Goal: Task Accomplishment & Management: Complete application form

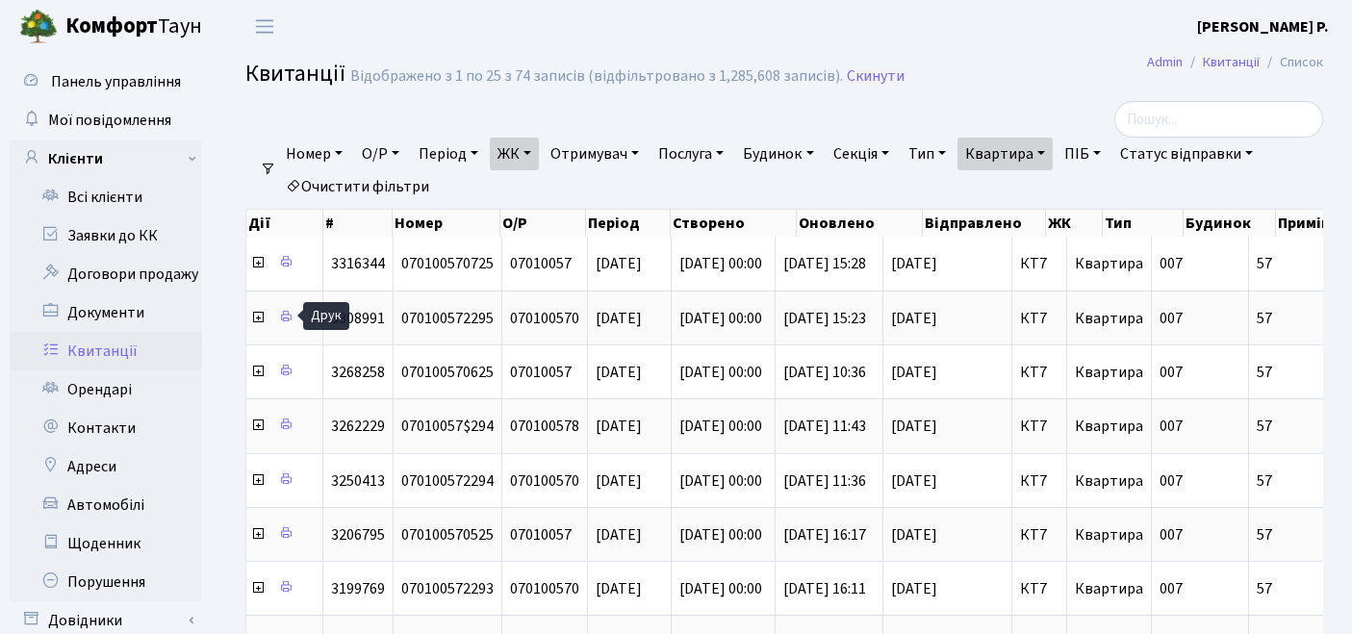
select select "25"
click at [386, 182] on link "Очистити фільтри" at bounding box center [357, 186] width 159 height 33
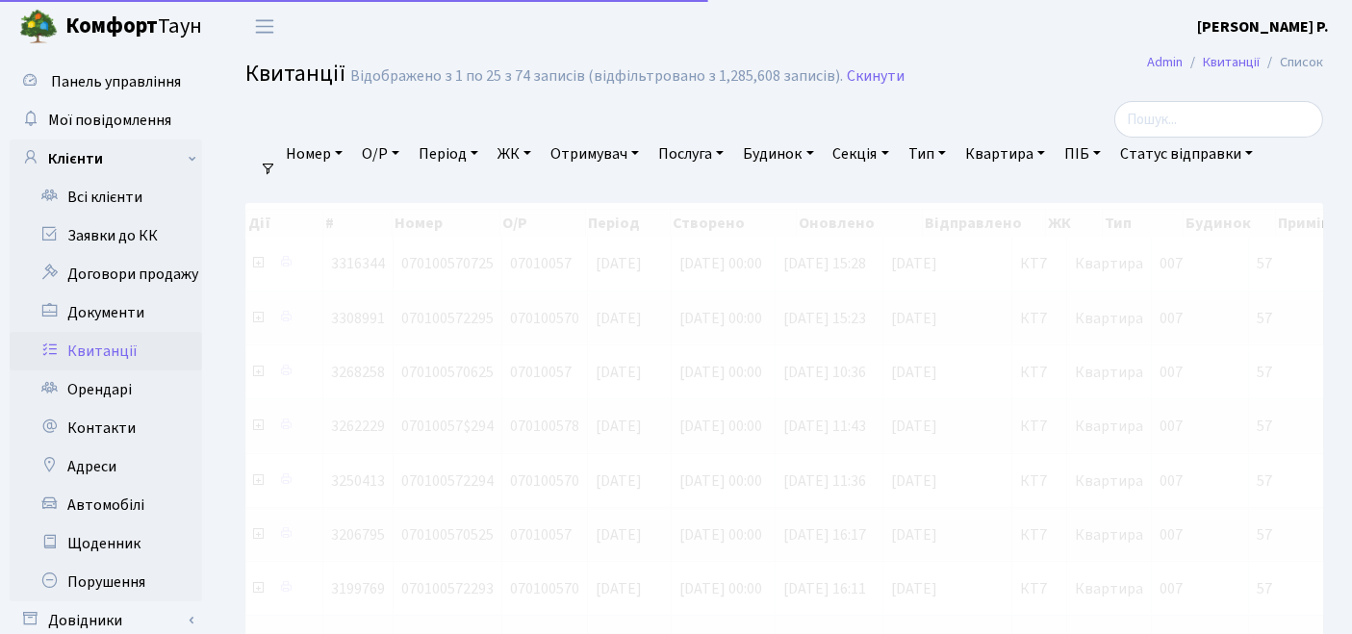
click at [532, 154] on link "ЖК" at bounding box center [514, 154] width 49 height 33
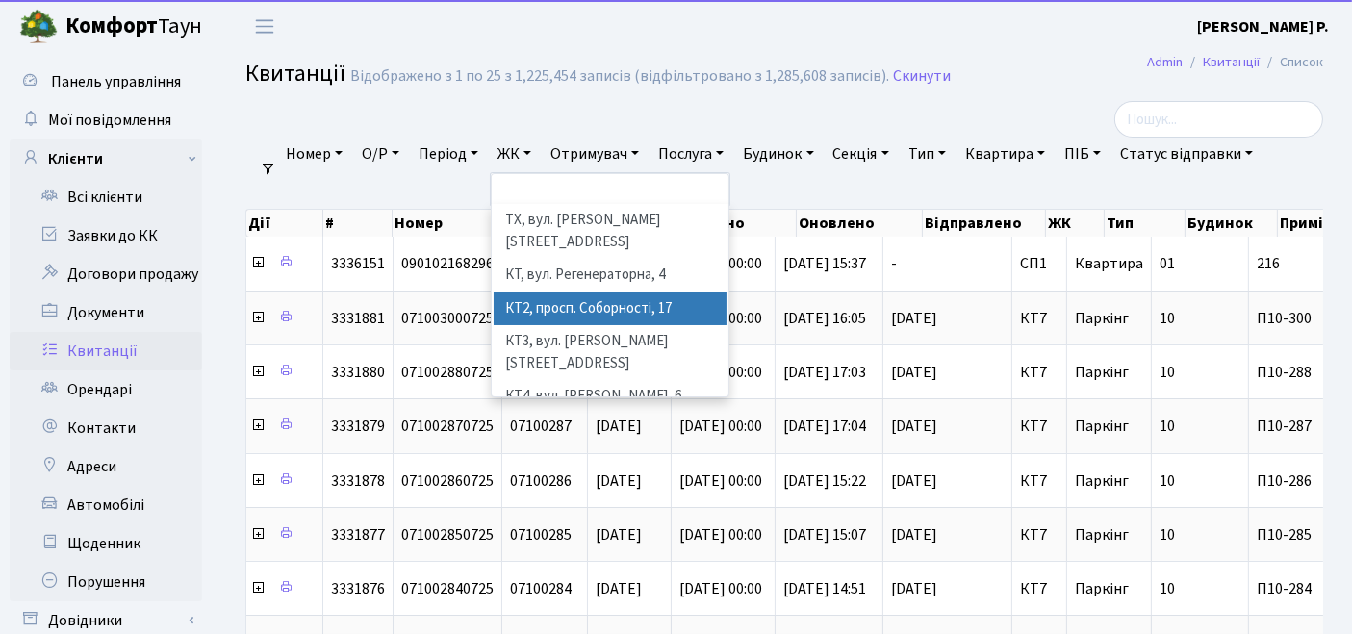
click at [535, 293] on li "КТ2, просп. Соборності, 17" at bounding box center [611, 310] width 234 height 34
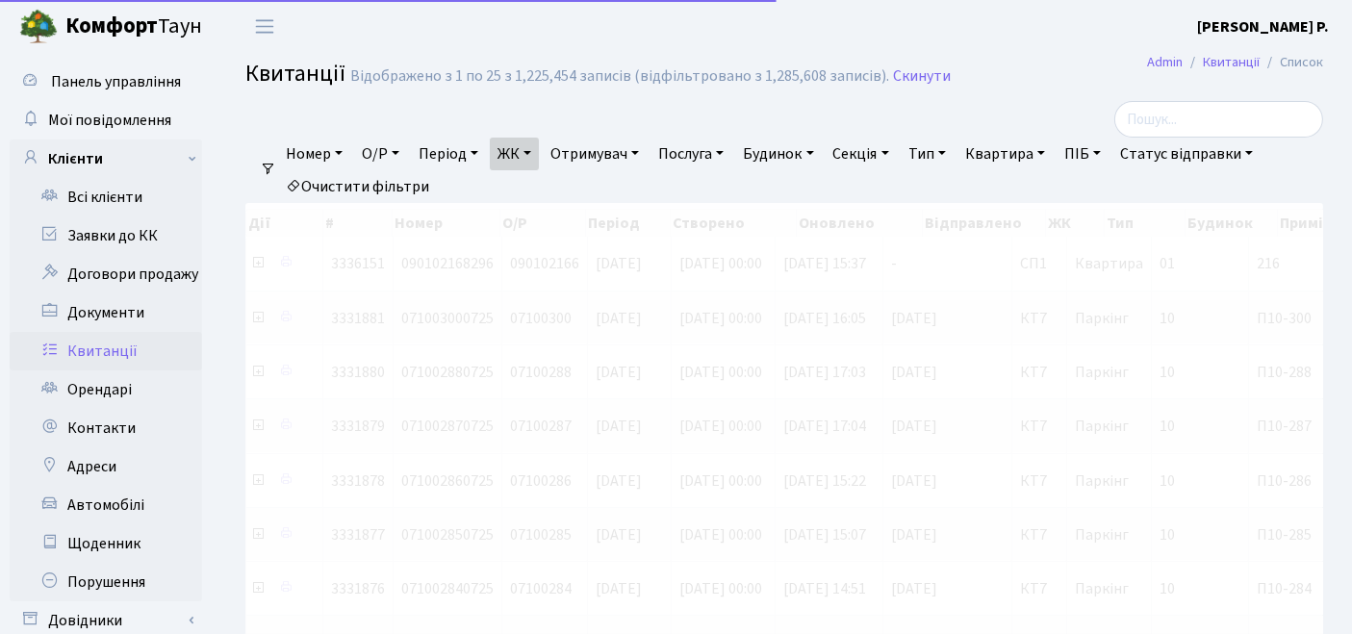
click at [1017, 158] on link "Квартира" at bounding box center [1005, 154] width 95 height 33
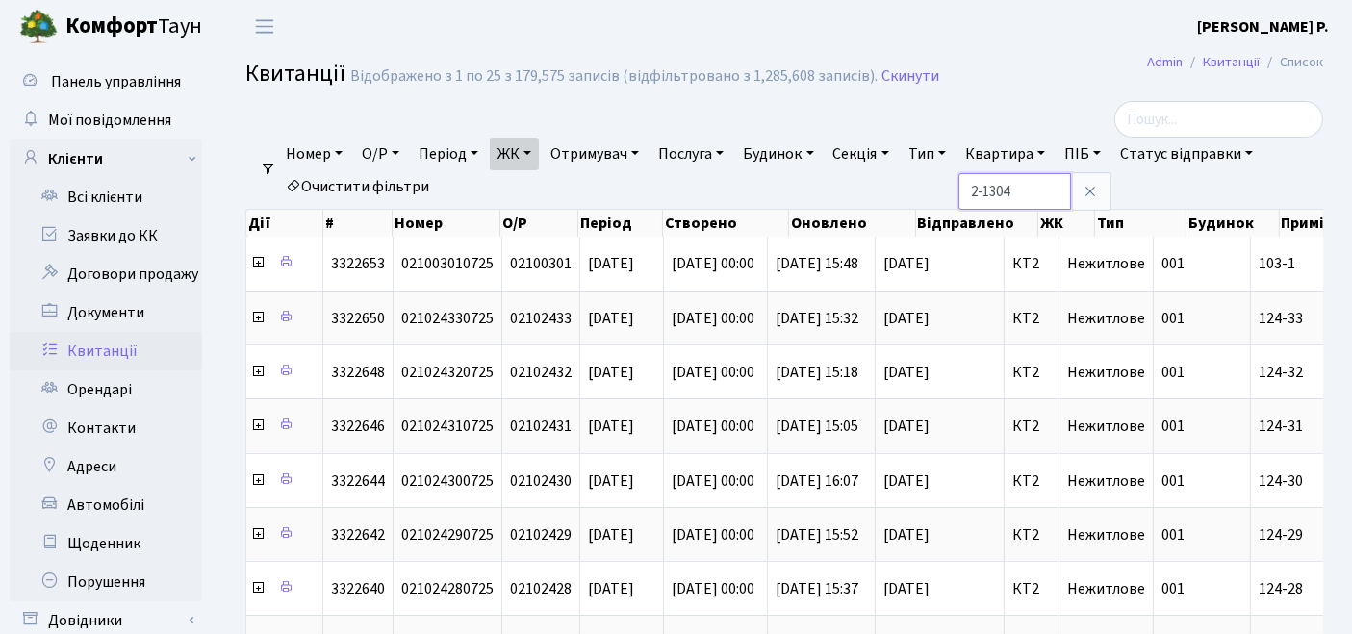
type input "2-1304"
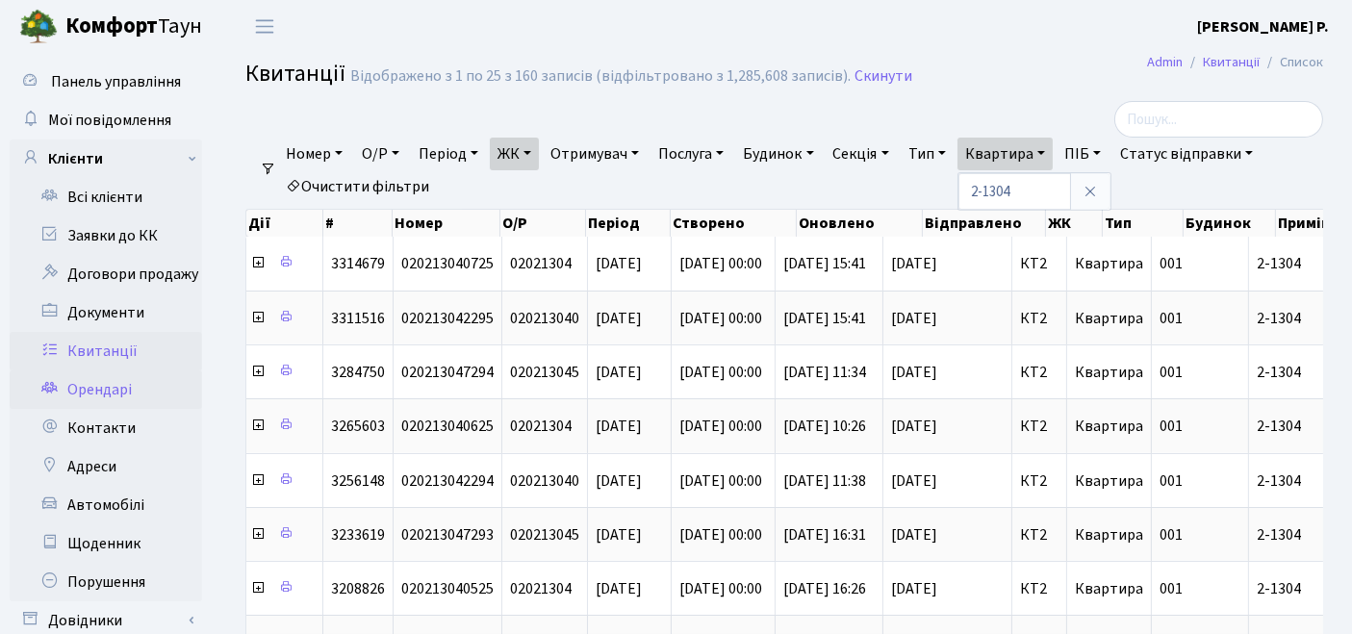
click at [92, 385] on link "Орендарі" at bounding box center [106, 390] width 192 height 38
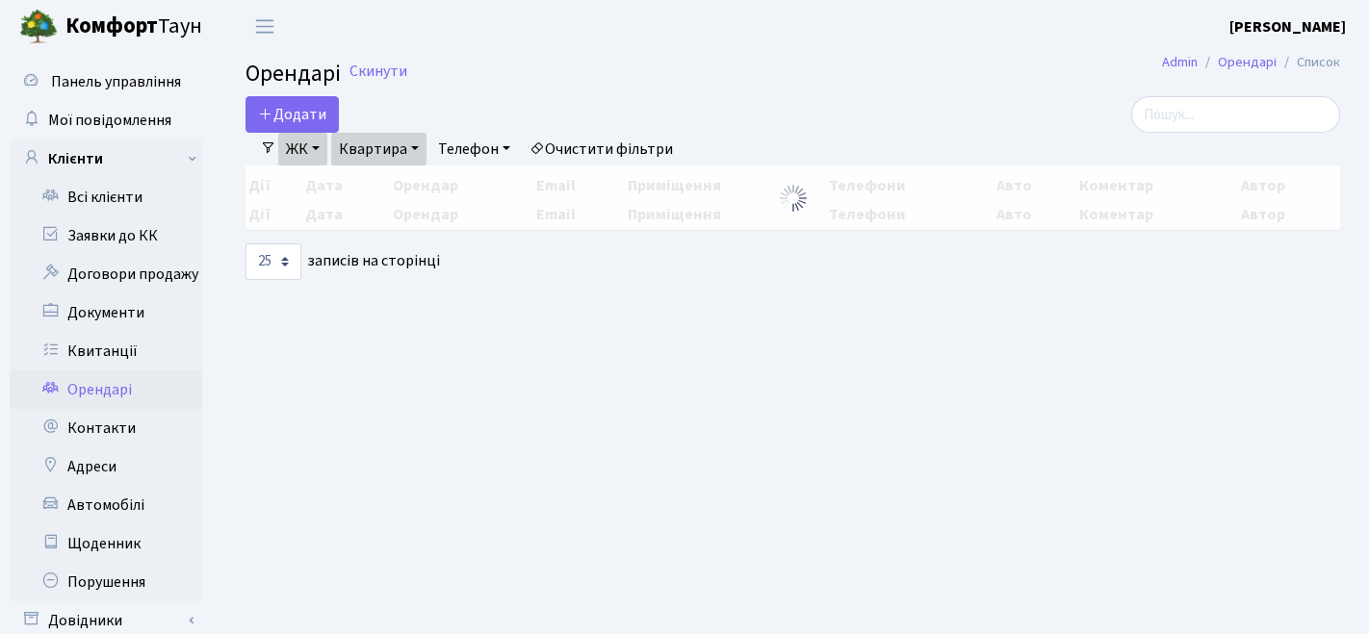
select select "25"
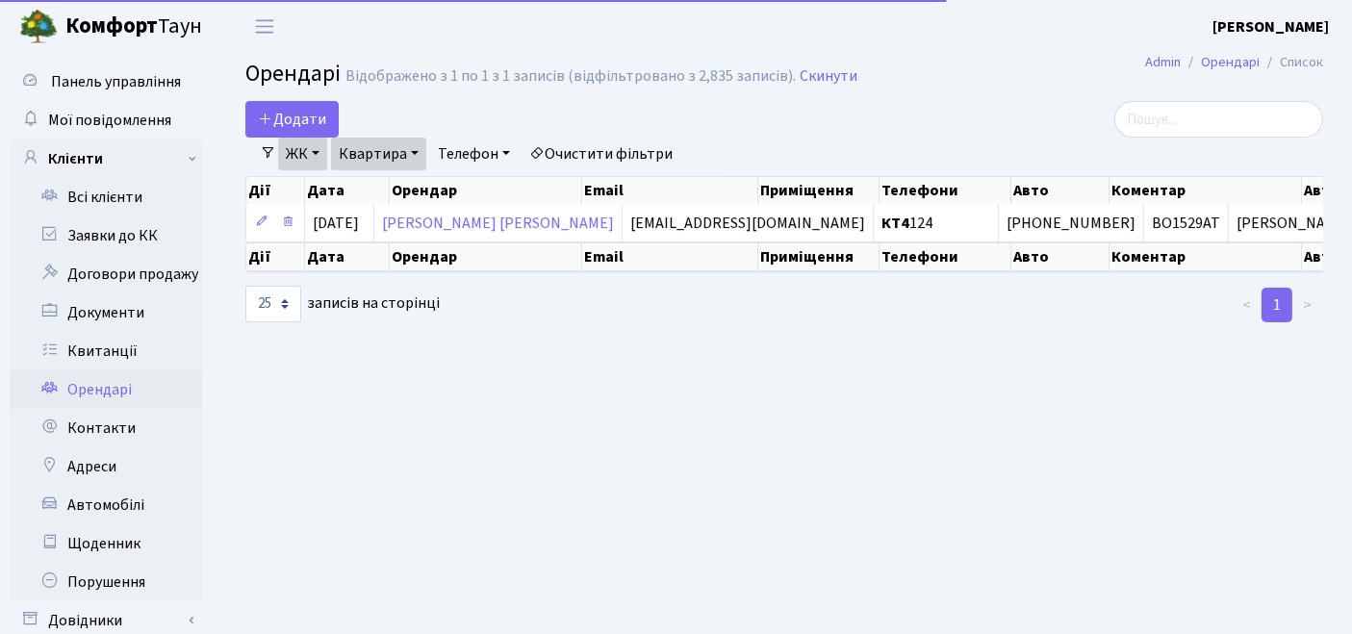
click at [613, 152] on link "Очистити фільтри" at bounding box center [601, 154] width 159 height 33
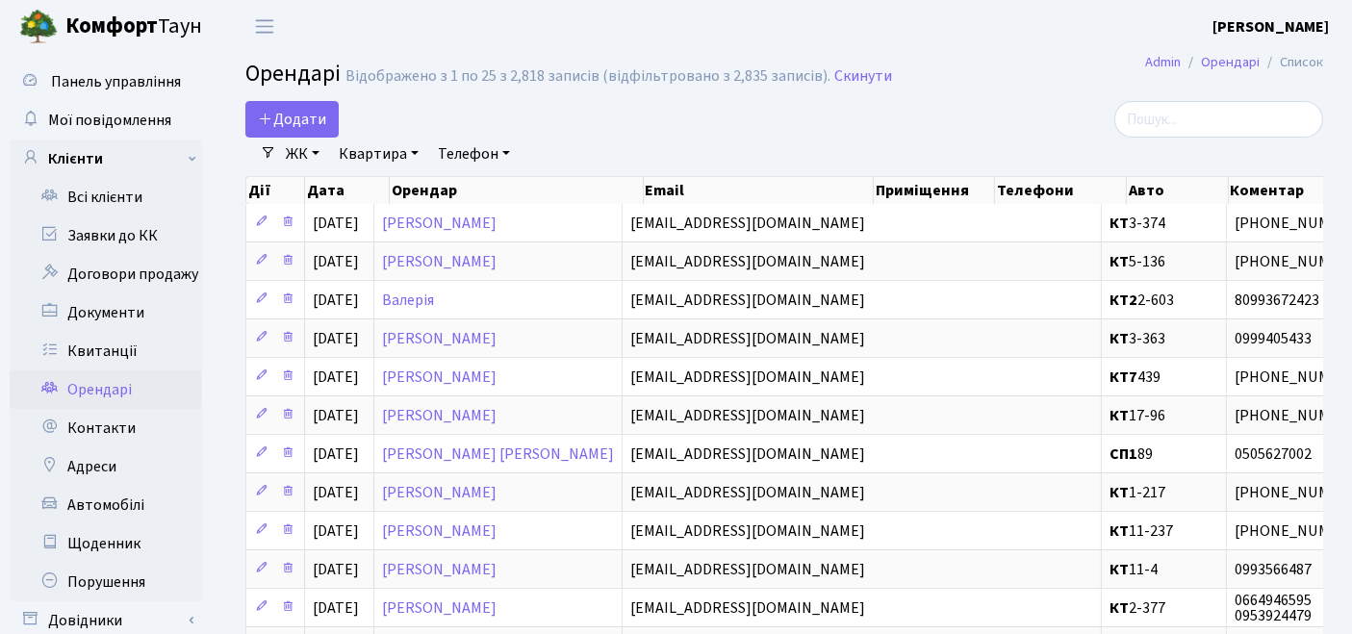
click at [295, 153] on link "ЖК" at bounding box center [302, 154] width 49 height 33
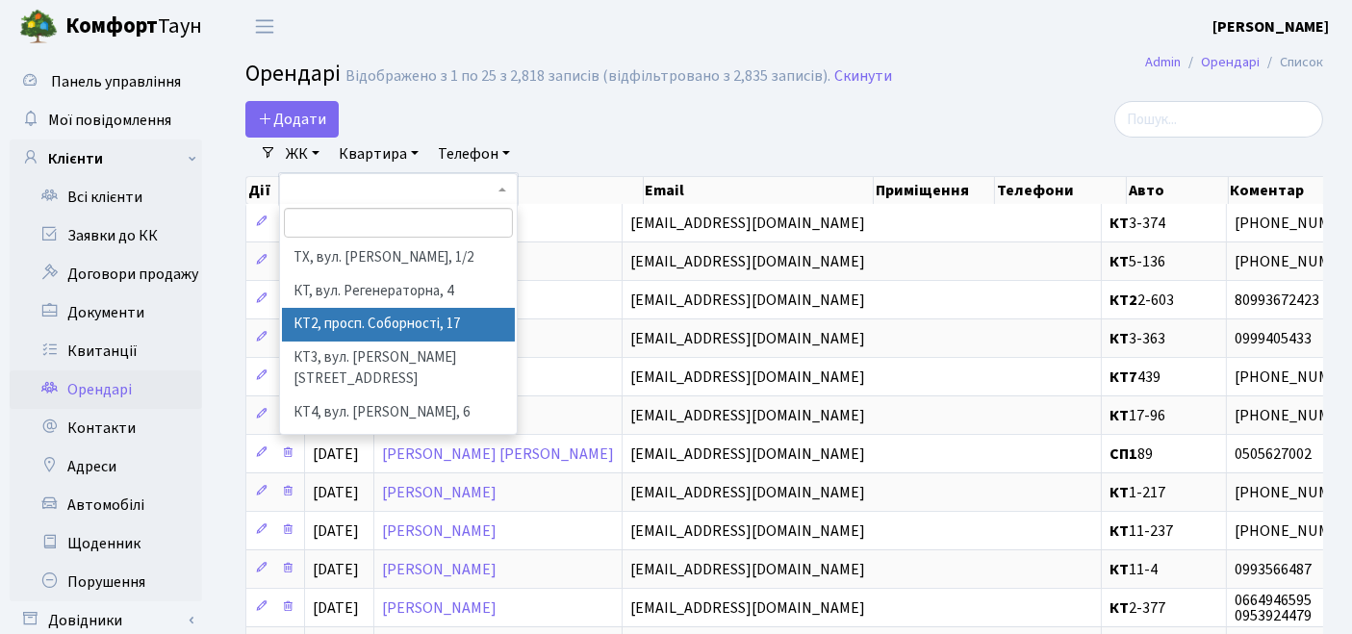
click at [323, 319] on li "КТ2, просп. Соборності, 17" at bounding box center [399, 325] width 234 height 34
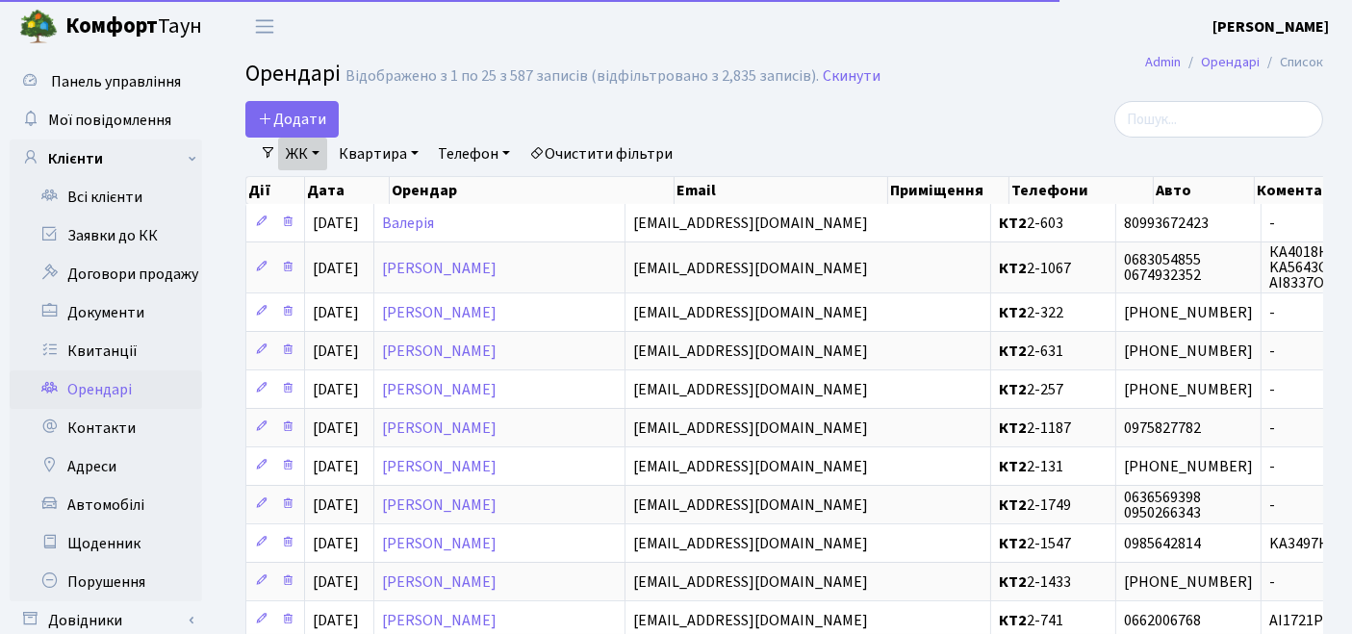
click at [372, 152] on link "Квартира" at bounding box center [378, 154] width 95 height 33
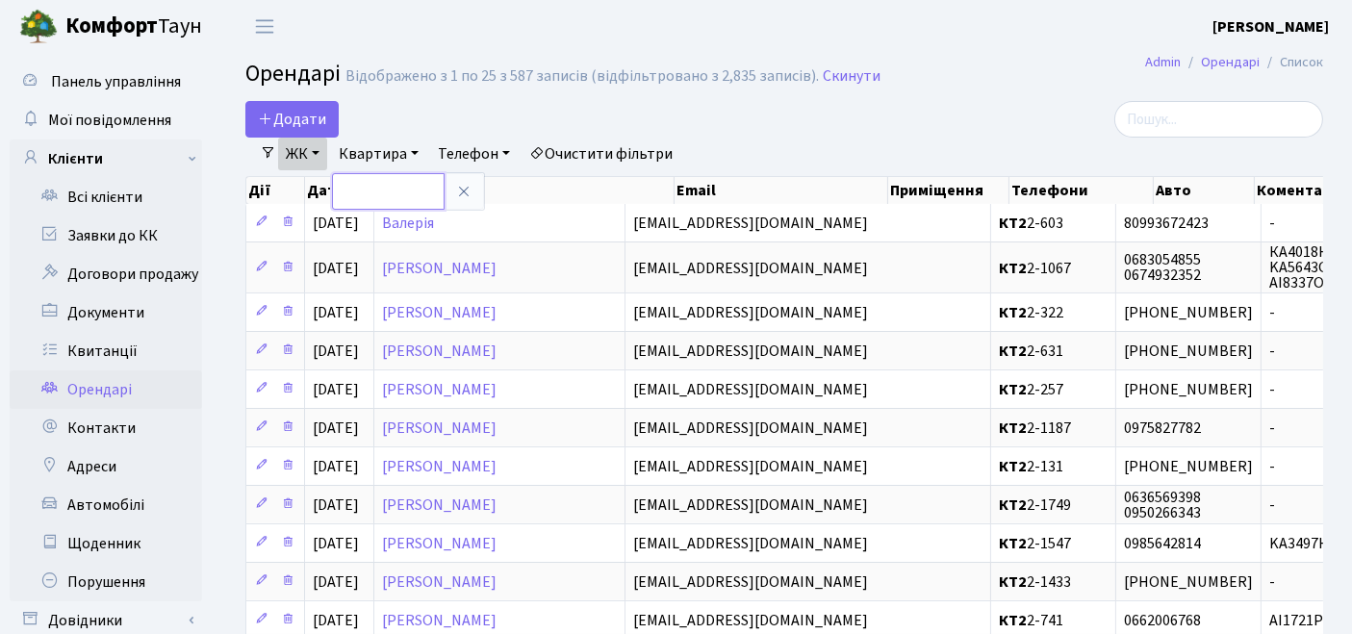
click at [372, 185] on input "text" at bounding box center [388, 191] width 113 height 37
type input "2-1304"
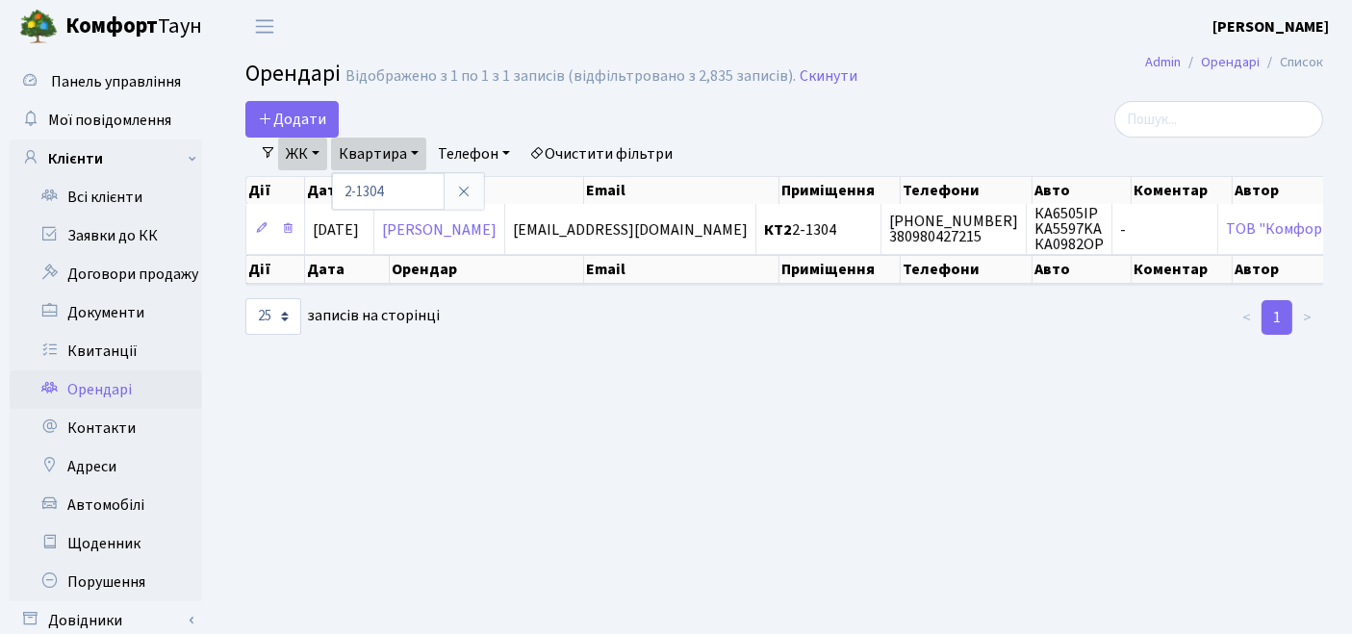
click at [621, 363] on main "Admin Орендарі Список Орендарі Відображено з 1 по 1 з 1 записів (відфільтровано…" at bounding box center [785, 370] width 1136 height 635
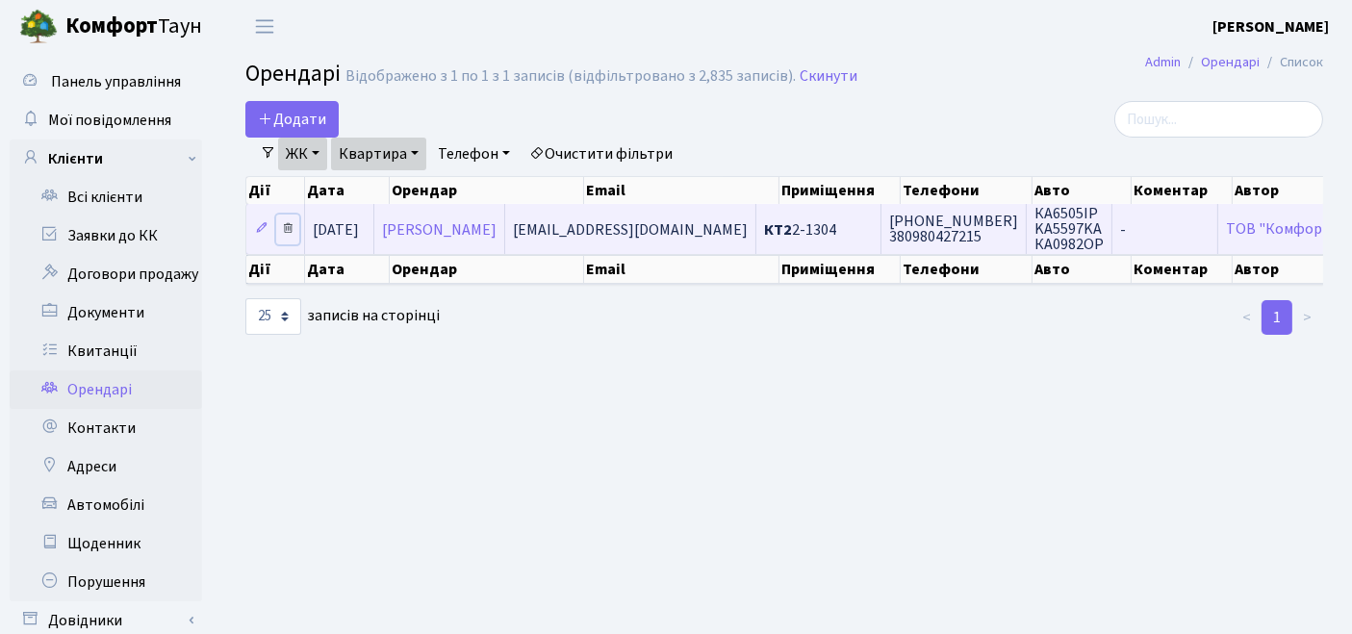
click at [292, 221] on icon at bounding box center [287, 227] width 13 height 13
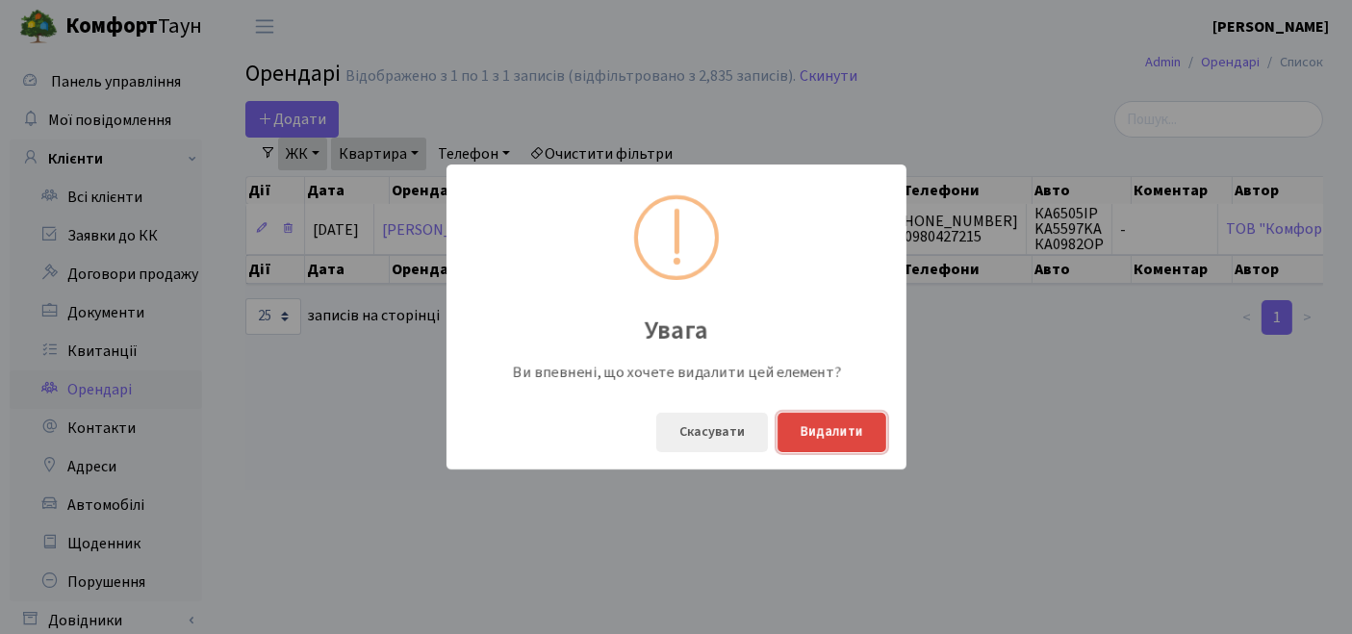
click at [828, 425] on button "Видалити" at bounding box center [832, 432] width 109 height 39
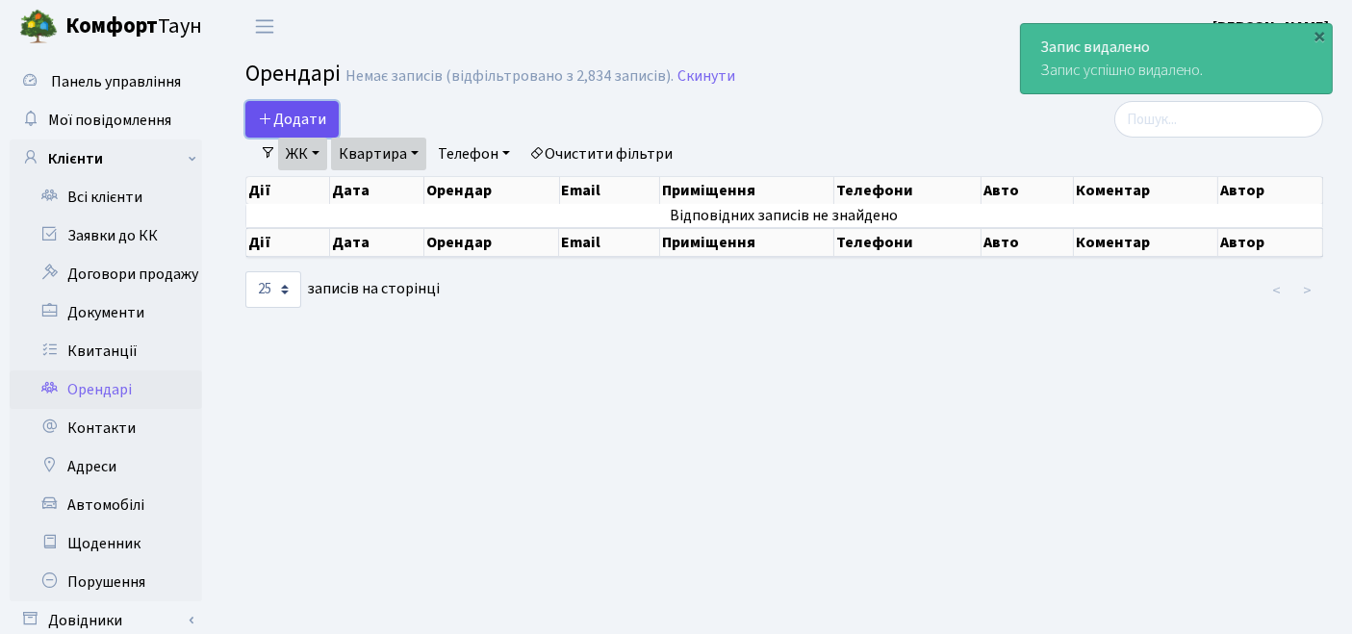
click at [291, 118] on span "Додати" at bounding box center [292, 119] width 68 height 21
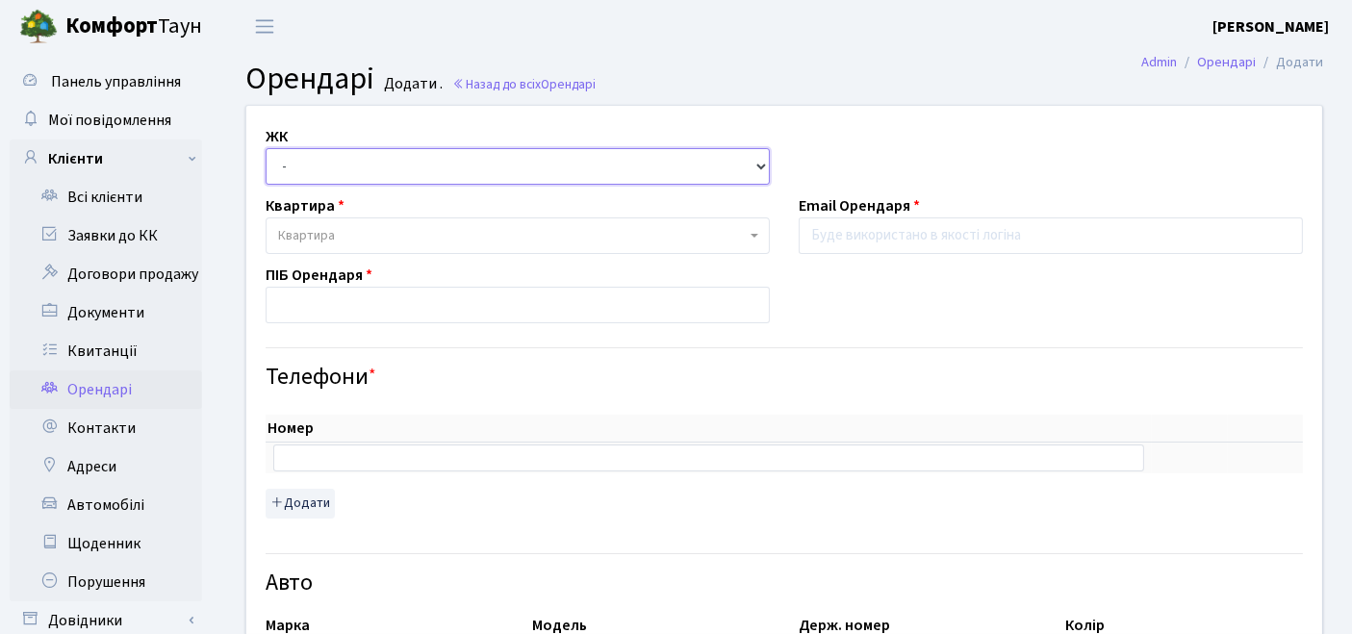
click at [371, 165] on select "- ТХ, вул. Ділова, 1/2 КТ, вул. Регенераторна, 4 КТ2, просп. Соборності, 17 КТ3…" at bounding box center [518, 166] width 504 height 37
select select "295"
click at [266, 148] on select "- ТХ, вул. Ділова, 1/2 КТ, вул. Регенераторна, 4 КТ2, просп. Соборності, 17 КТ3…" at bounding box center [518, 166] width 504 height 37
click at [352, 233] on span "Квартира" at bounding box center [512, 235] width 468 height 19
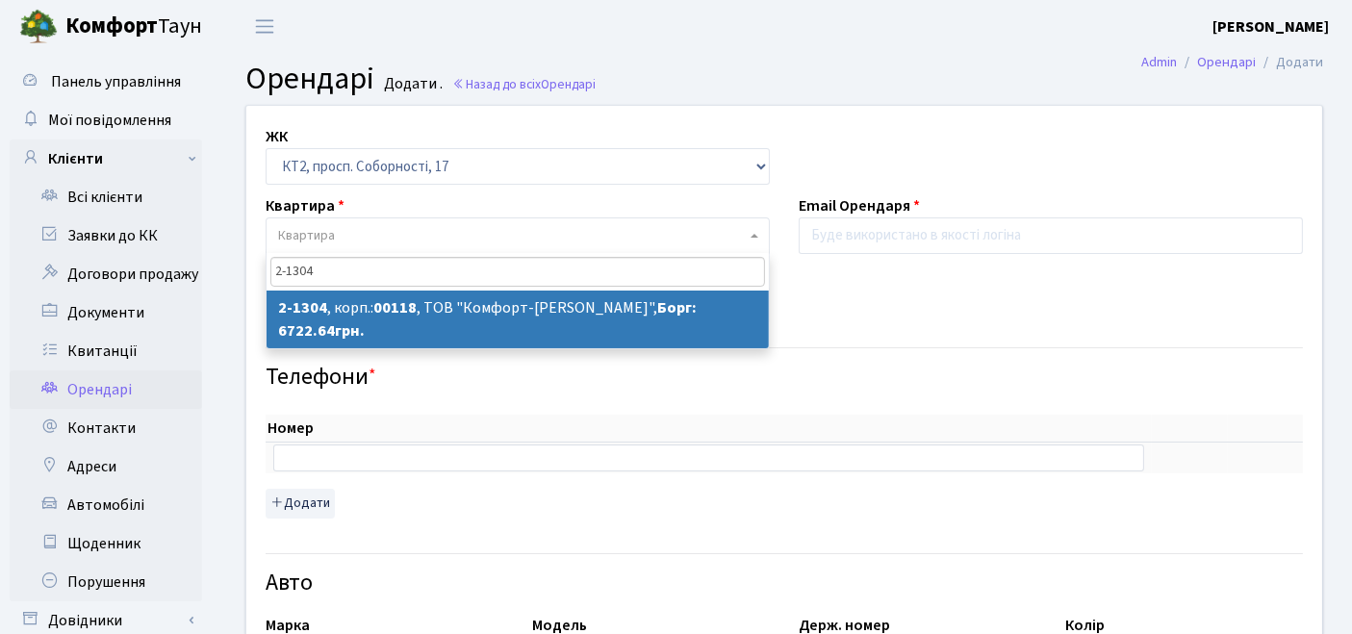
type input "2-1304"
select select "12919"
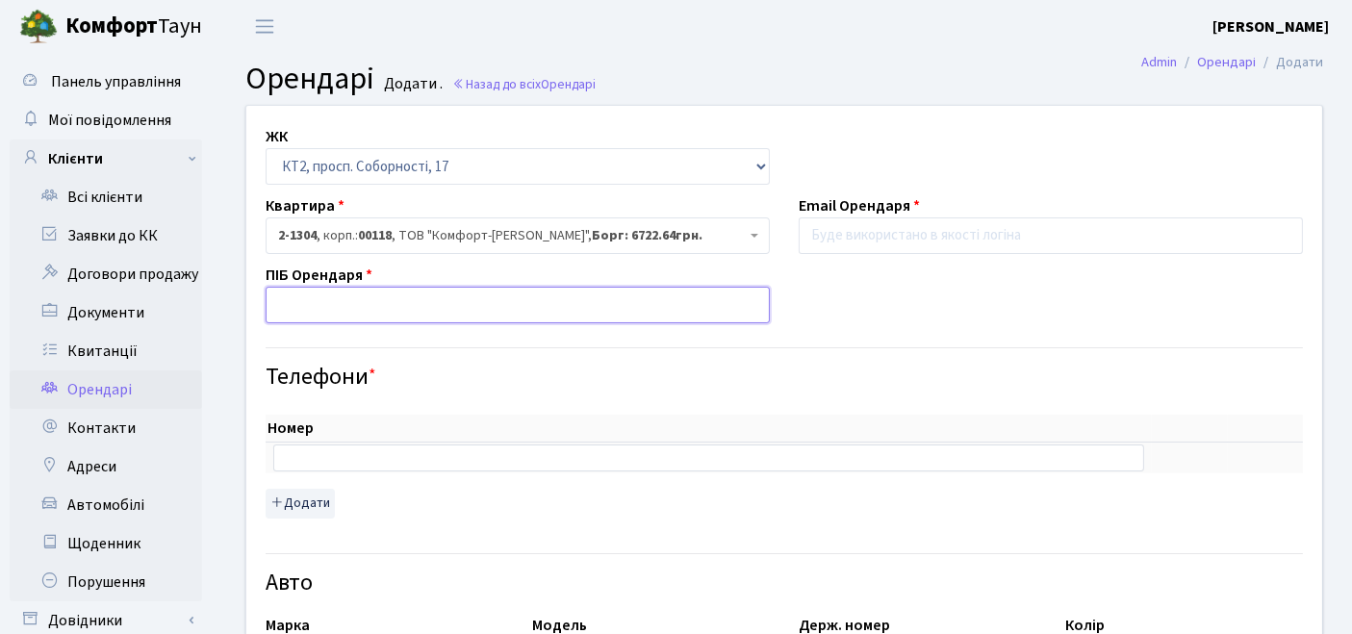
click at [358, 300] on input "text" at bounding box center [518, 305] width 504 height 37
click at [393, 298] on input "text" at bounding box center [518, 305] width 504 height 37
paste input "Коляденко Олексій Вікторович"
type input "Коляденко Олексій Вікторович"
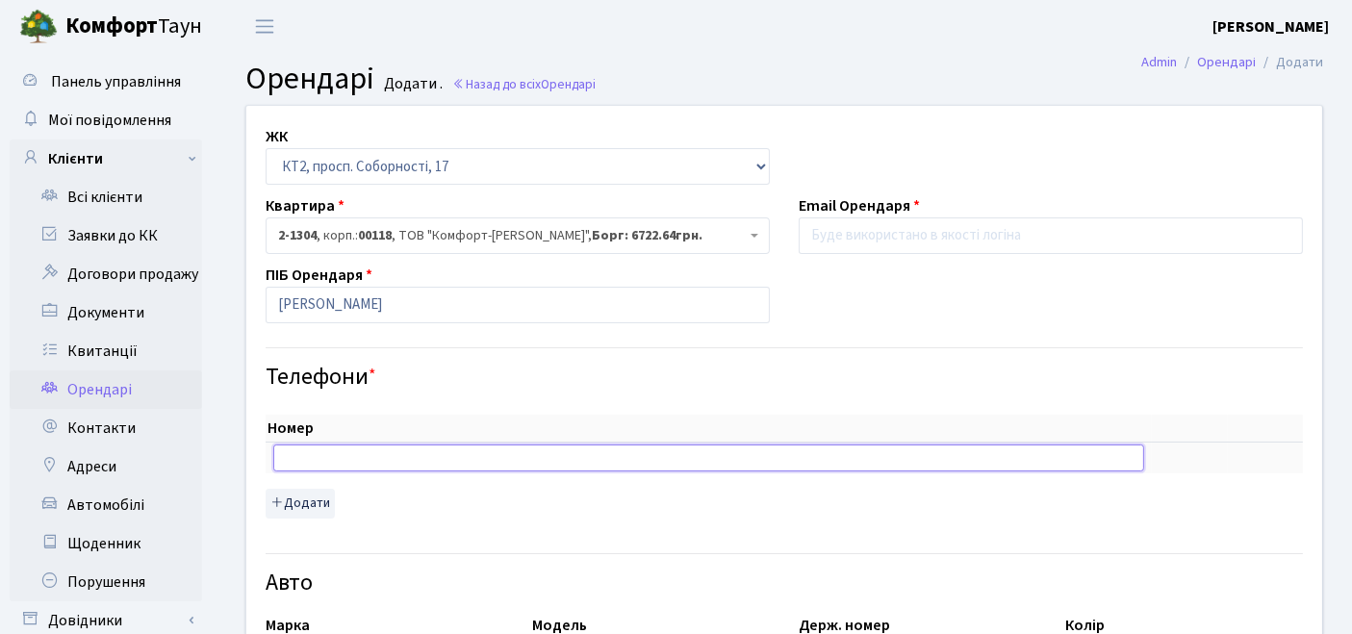
click at [554, 463] on input "text" at bounding box center [708, 458] width 871 height 27
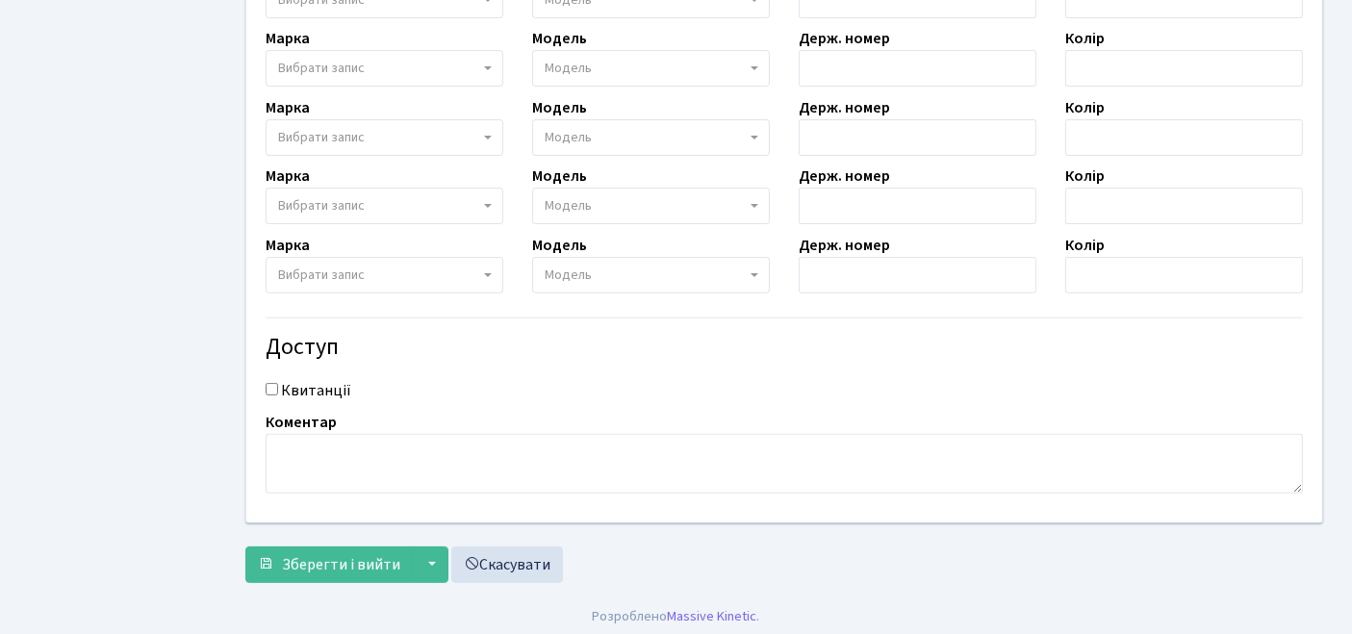
scroll to position [728, 0]
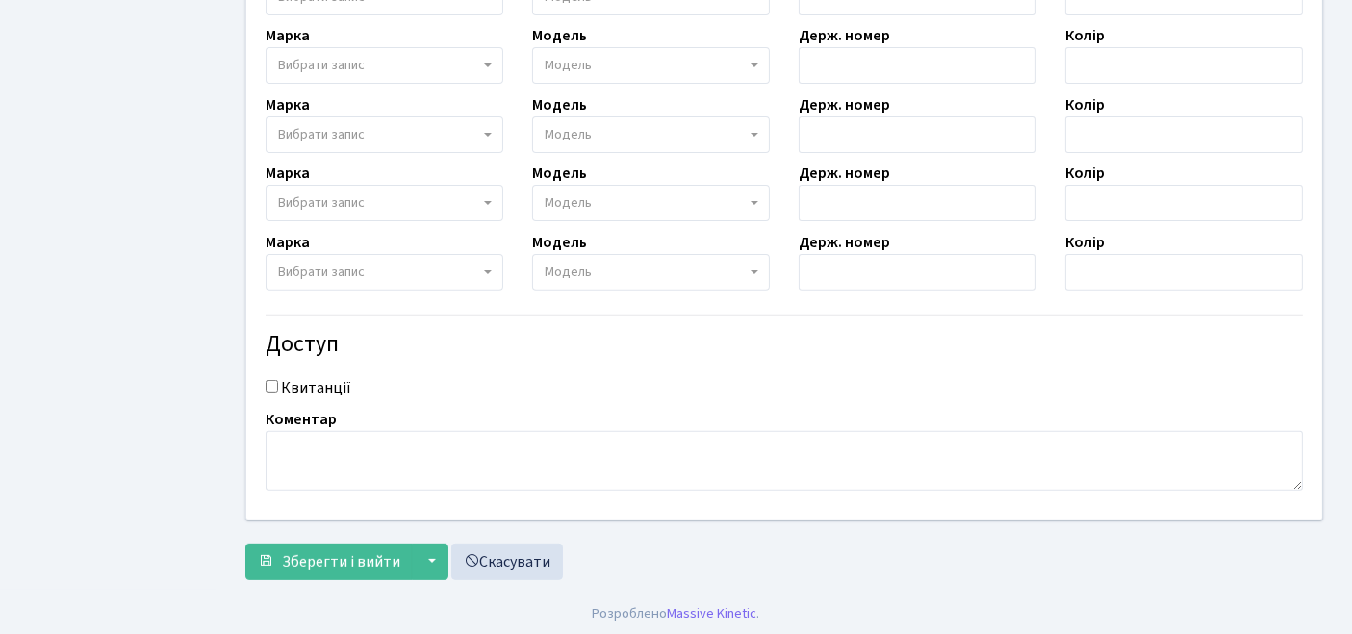
type input "+380936538507"
click at [271, 383] on input "Квитанції" at bounding box center [272, 386] width 13 height 13
checkbox input "true"
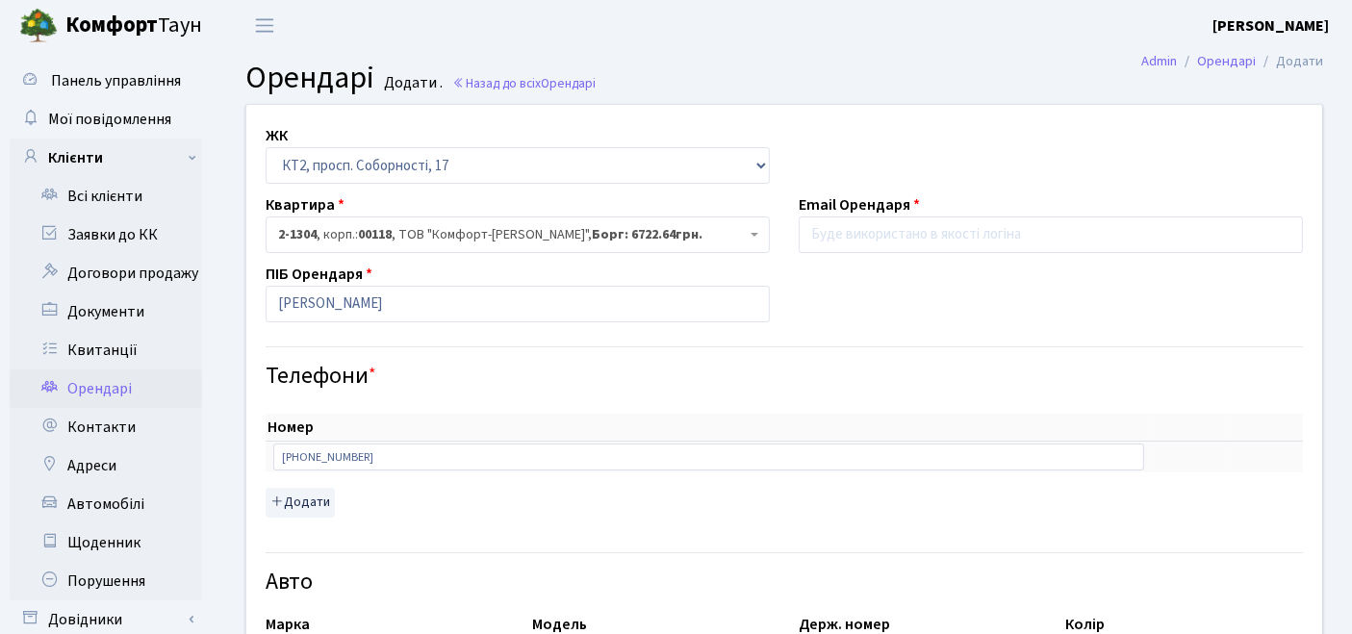
scroll to position [0, 0]
drag, startPoint x: 519, startPoint y: 298, endPoint x: 214, endPoint y: 320, distance: 305.8
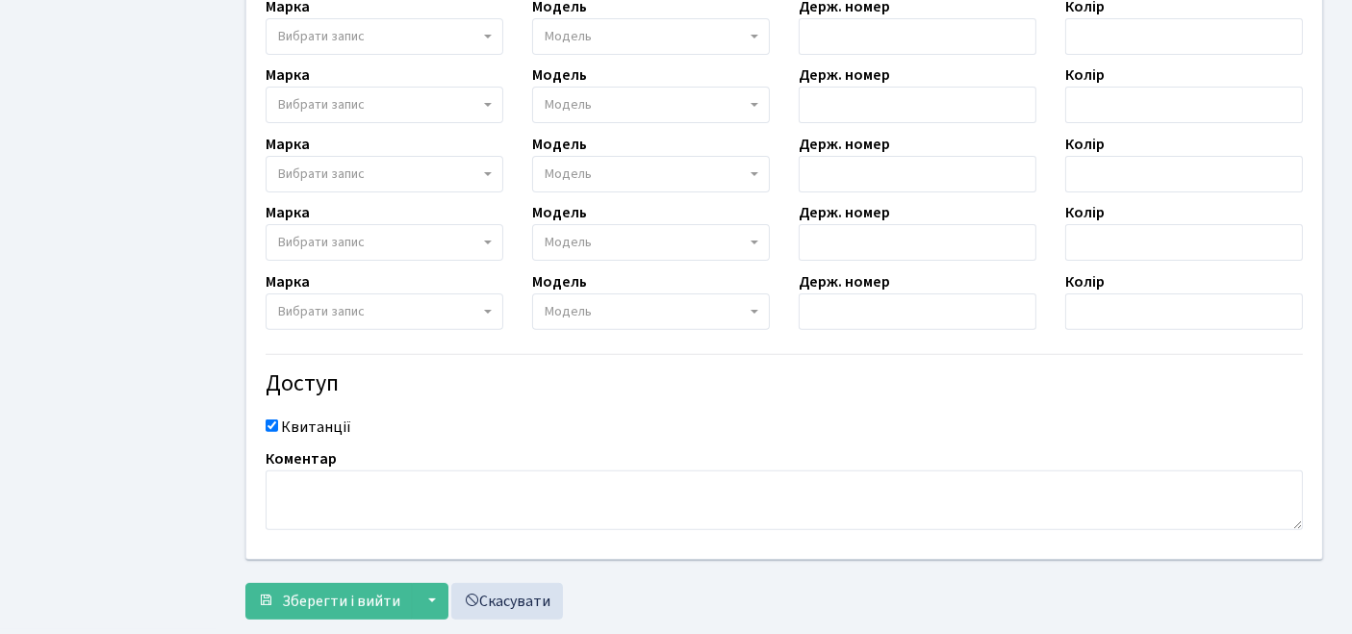
scroll to position [728, 0]
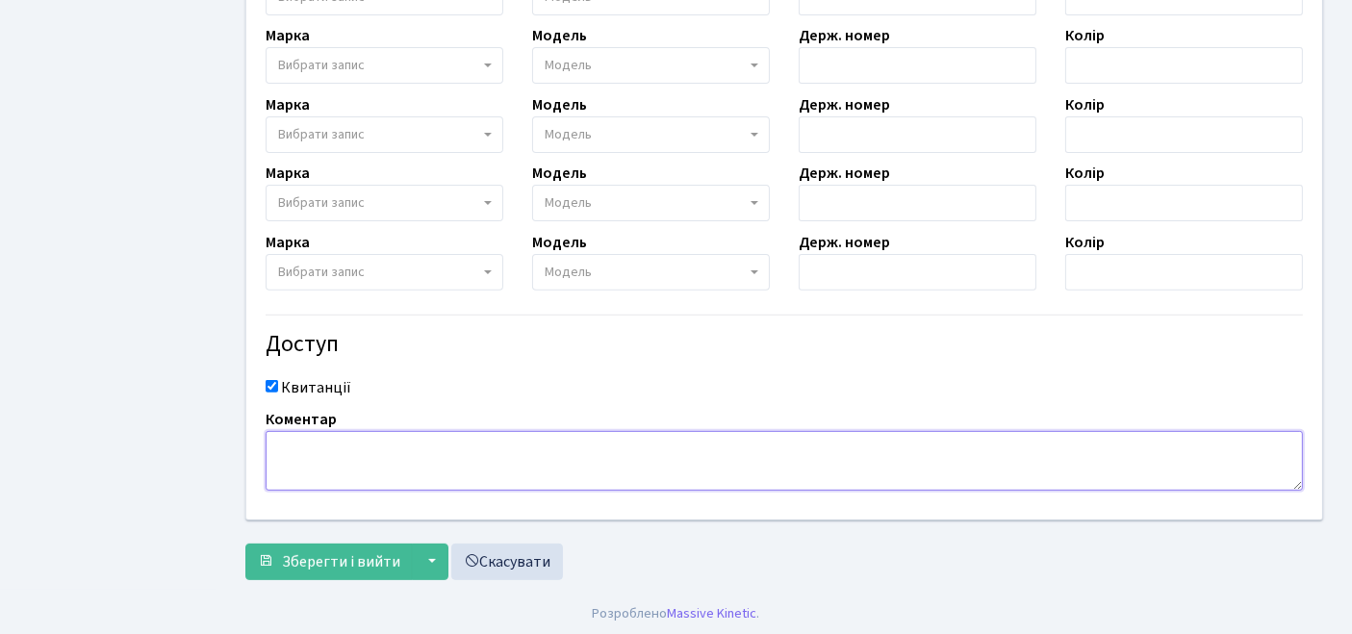
click at [350, 445] on textarea at bounding box center [785, 461] width 1038 height 60
paste textarea "Коляденко Олексій Вікторович"
type textarea "Коляденко Олексій Вікторович"
